Goal: Task Accomplishment & Management: Complete application form

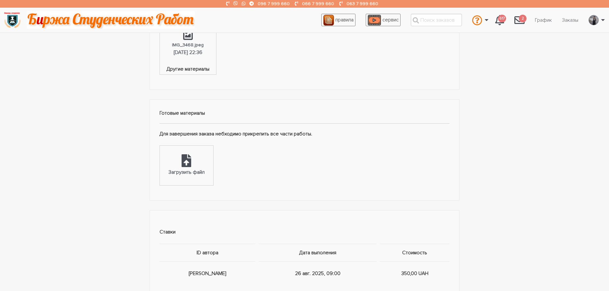
scroll to position [351, 0]
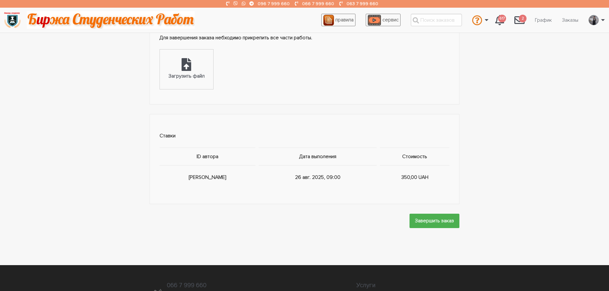
click at [69, 169] on strong "Ставки ID автора Дата выполения Стоимость Я 26 авг. 2025, 09:00 350,00 UAH Заве…" at bounding box center [304, 173] width 609 height 119
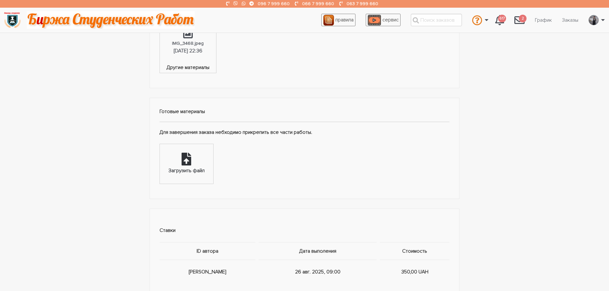
scroll to position [252, 0]
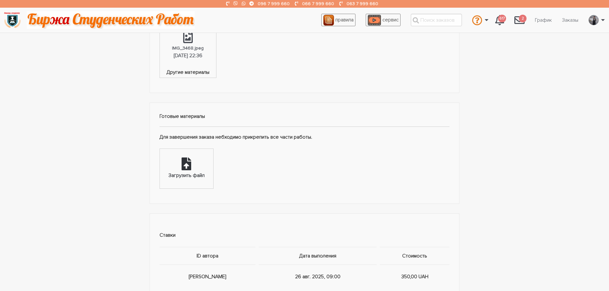
click at [186, 170] on icon at bounding box center [186, 164] width 10 height 13
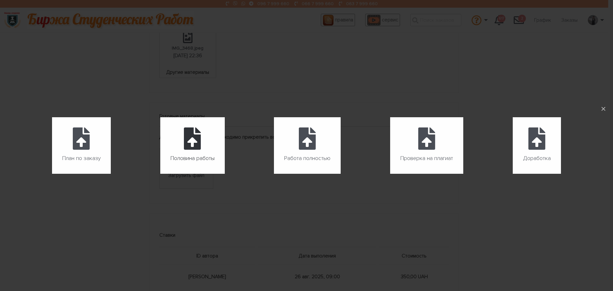
click at [190, 142] on icon at bounding box center [192, 138] width 17 height 22
click at [161, 174] on input "Половина работы" at bounding box center [160, 174] width 0 height 0
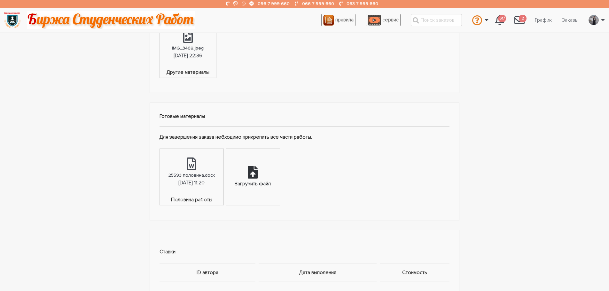
click at [264, 196] on div "Загрузить файл" at bounding box center [252, 177] width 53 height 56
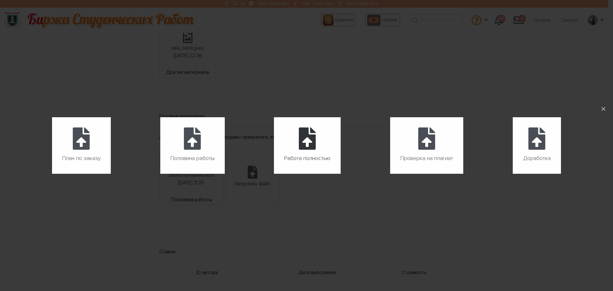
click at [303, 149] on icon at bounding box center [307, 138] width 17 height 22
click at [274, 174] on input "Работа полностью" at bounding box center [274, 174] width 0 height 0
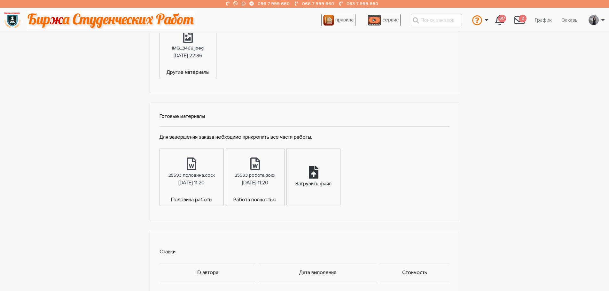
click at [317, 167] on icon at bounding box center [314, 172] width 10 height 13
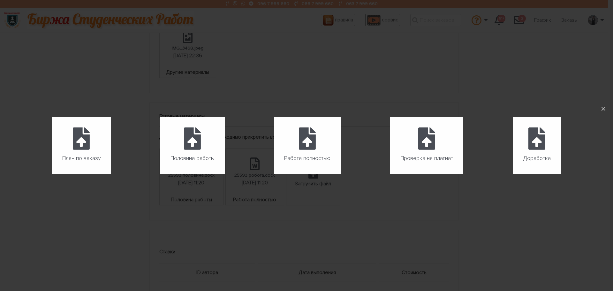
click at [268, 145] on ul "План по заказу Загрузить файл Половина работы Загрузить файл Работа полностью З…" at bounding box center [307, 145] width 608 height 87
click at [313, 151] on label "Работа полностью" at bounding box center [307, 145] width 67 height 57
click at [274, 174] on input "Работа полностью" at bounding box center [274, 174] width 0 height 0
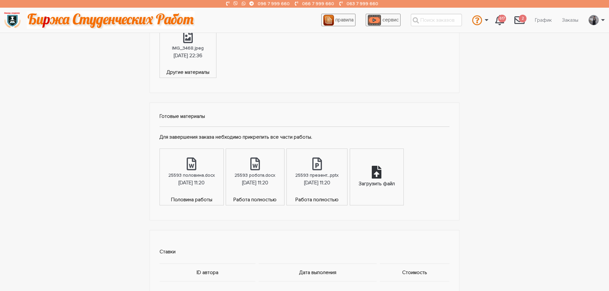
click at [394, 180] on div "Загрузить файл" at bounding box center [376, 184] width 36 height 8
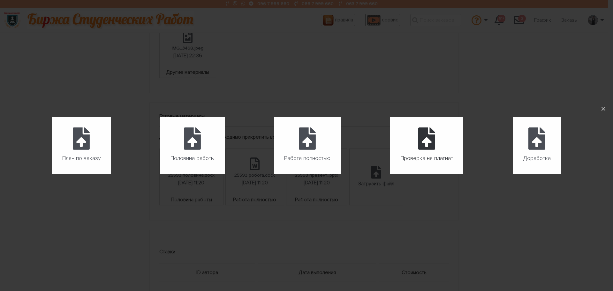
click at [423, 152] on label "Проверка на плагиат" at bounding box center [426, 145] width 73 height 57
click at [391, 174] on input "Проверка на плагиат" at bounding box center [390, 174] width 0 height 0
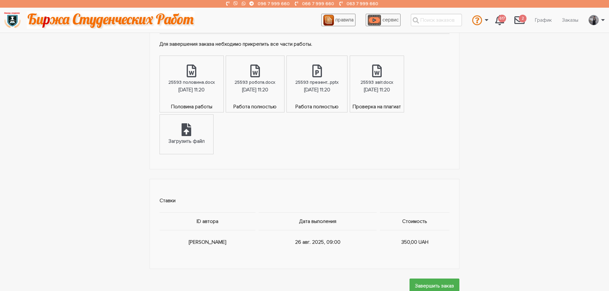
scroll to position [380, 0]
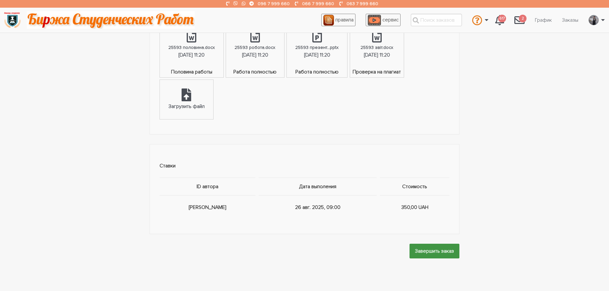
click at [434, 250] on input "Завершить заказ" at bounding box center [434, 251] width 50 height 14
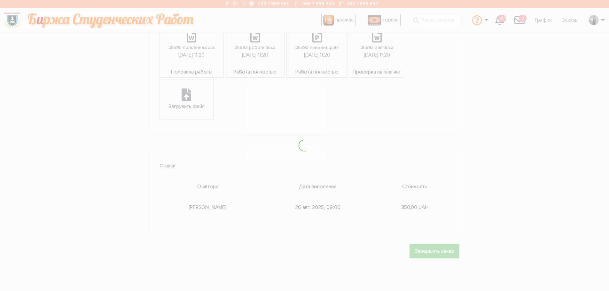
scroll to position [0, 0]
